Goal: Information Seeking & Learning: Learn about a topic

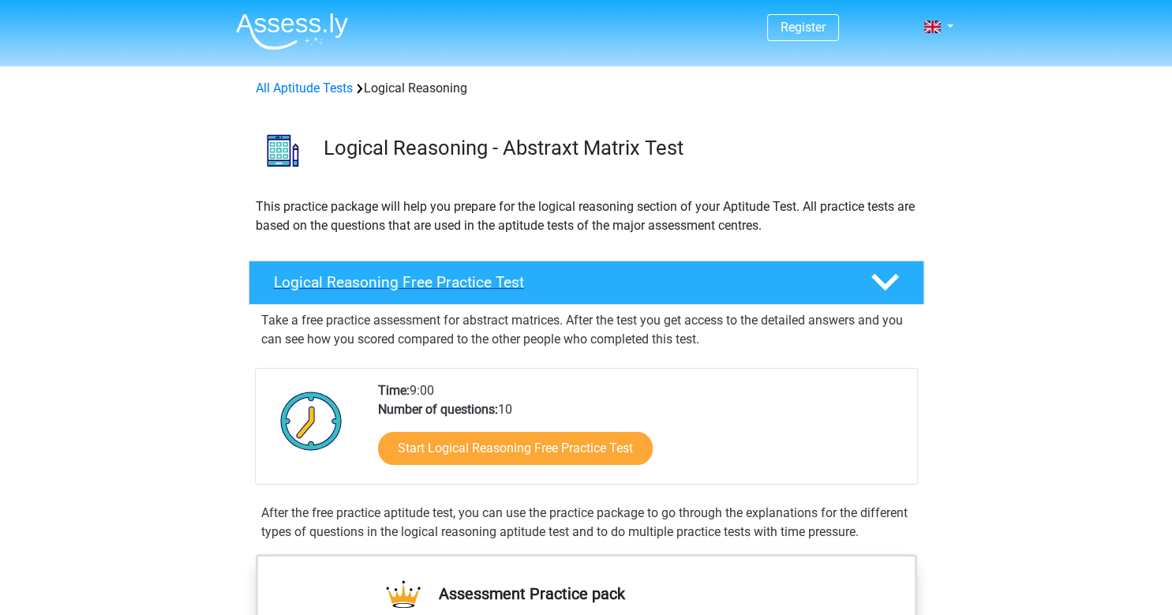
click at [756, 286] on h4 "Logical Reasoning Free Practice Test" at bounding box center [559, 282] width 571 height 18
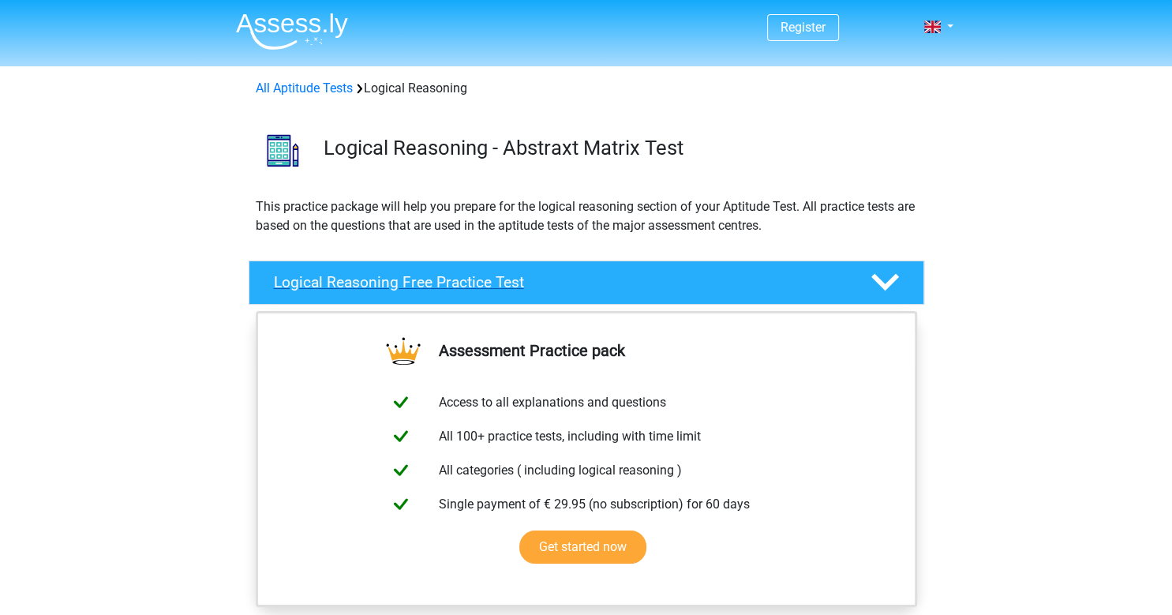
click at [486, 292] on div "Logical Reasoning Free Practice Test" at bounding box center [586, 282] width 675 height 44
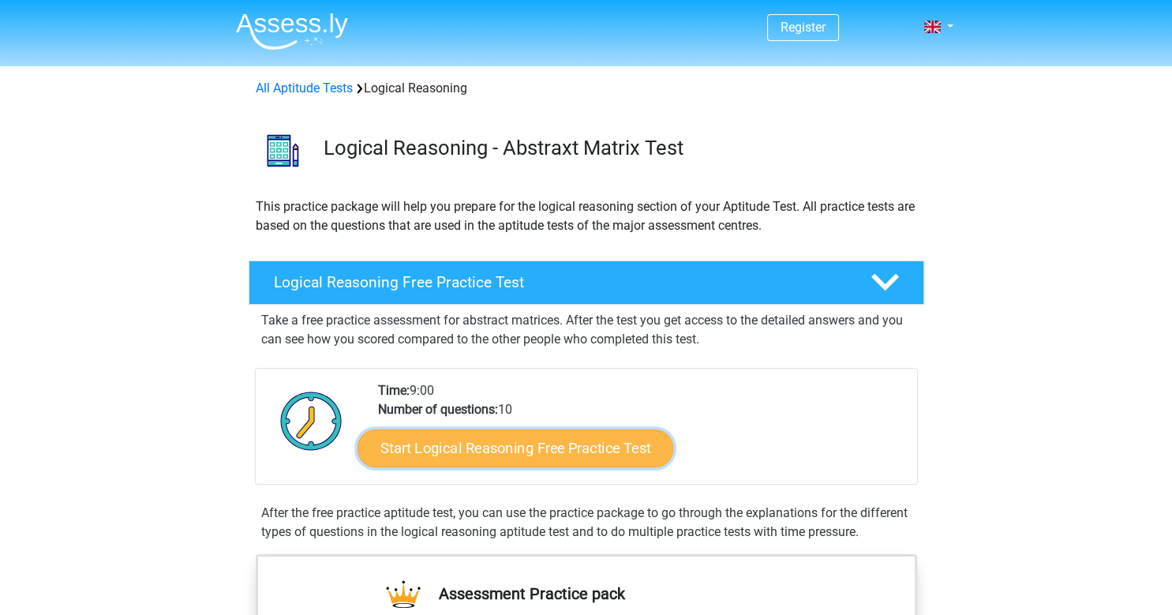
click at [560, 448] on link "Start Logical Reasoning Free Practice Test" at bounding box center [515, 447] width 316 height 38
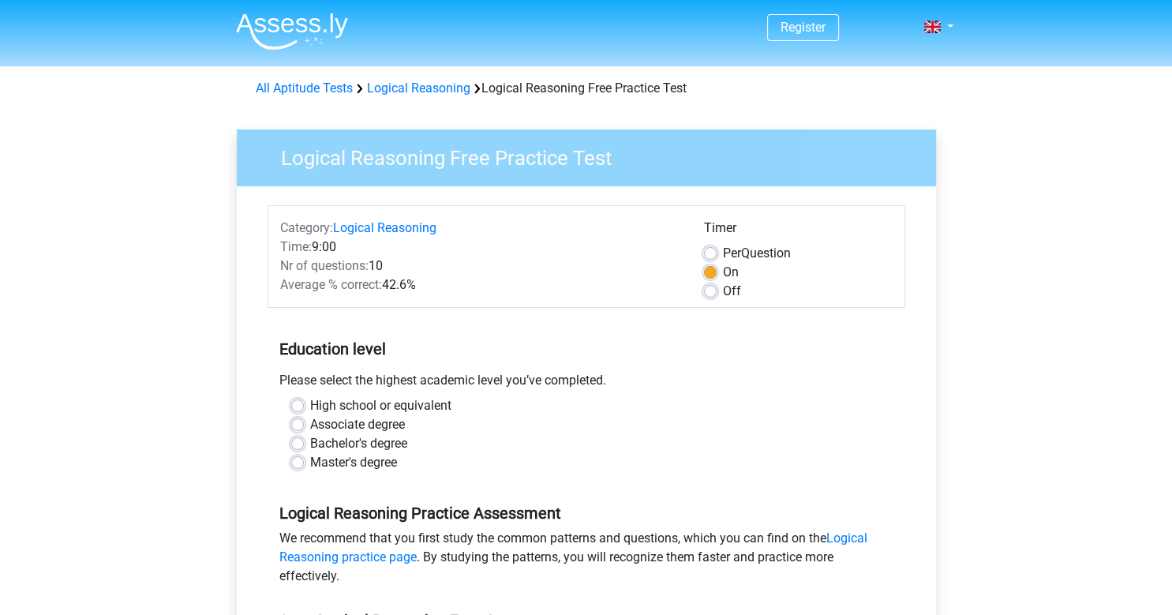
click at [310, 402] on label "High school or equivalent" at bounding box center [380, 405] width 141 height 19
click at [303, 402] on input "High school or equivalent" at bounding box center [297, 404] width 13 height 16
radio input "true"
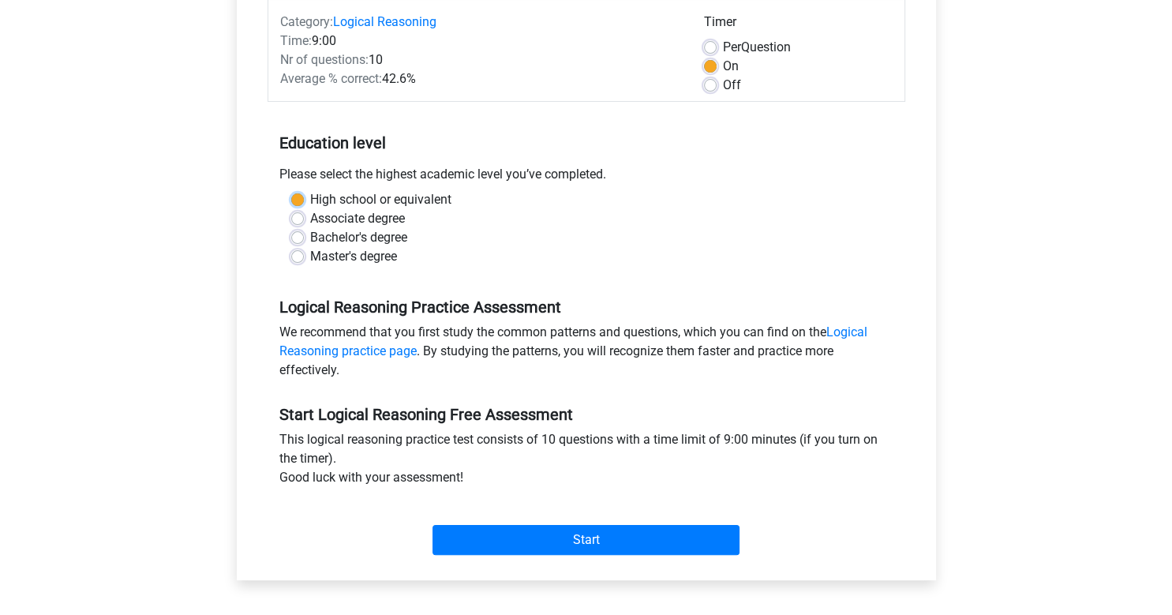
scroll to position [207, 0]
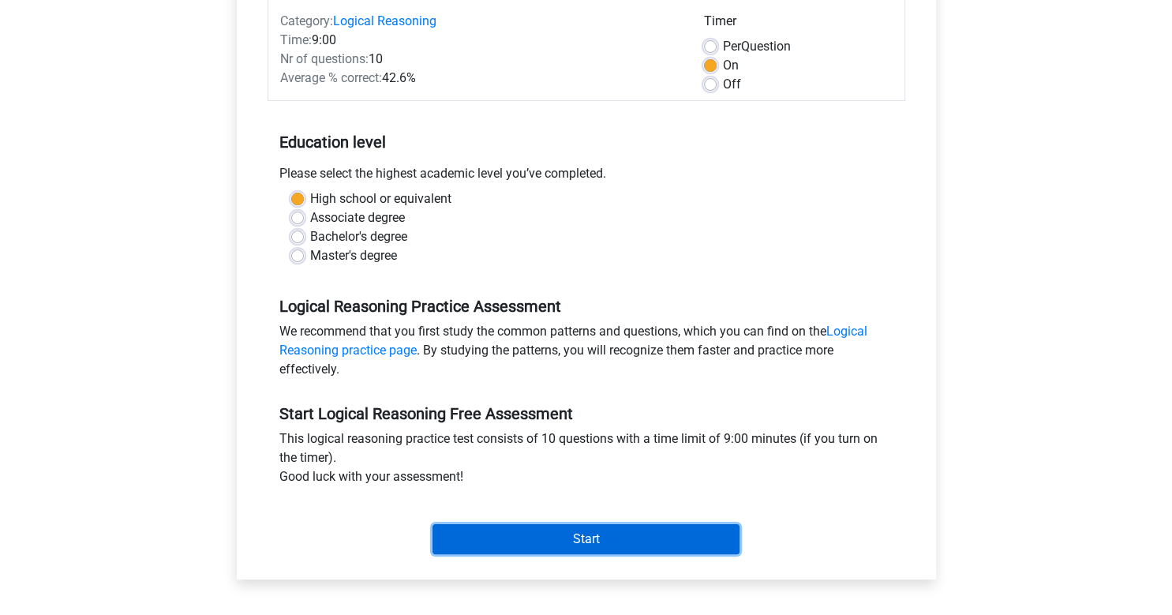
click at [581, 544] on input "Start" at bounding box center [585, 539] width 307 height 30
